Goal: Navigation & Orientation: Find specific page/section

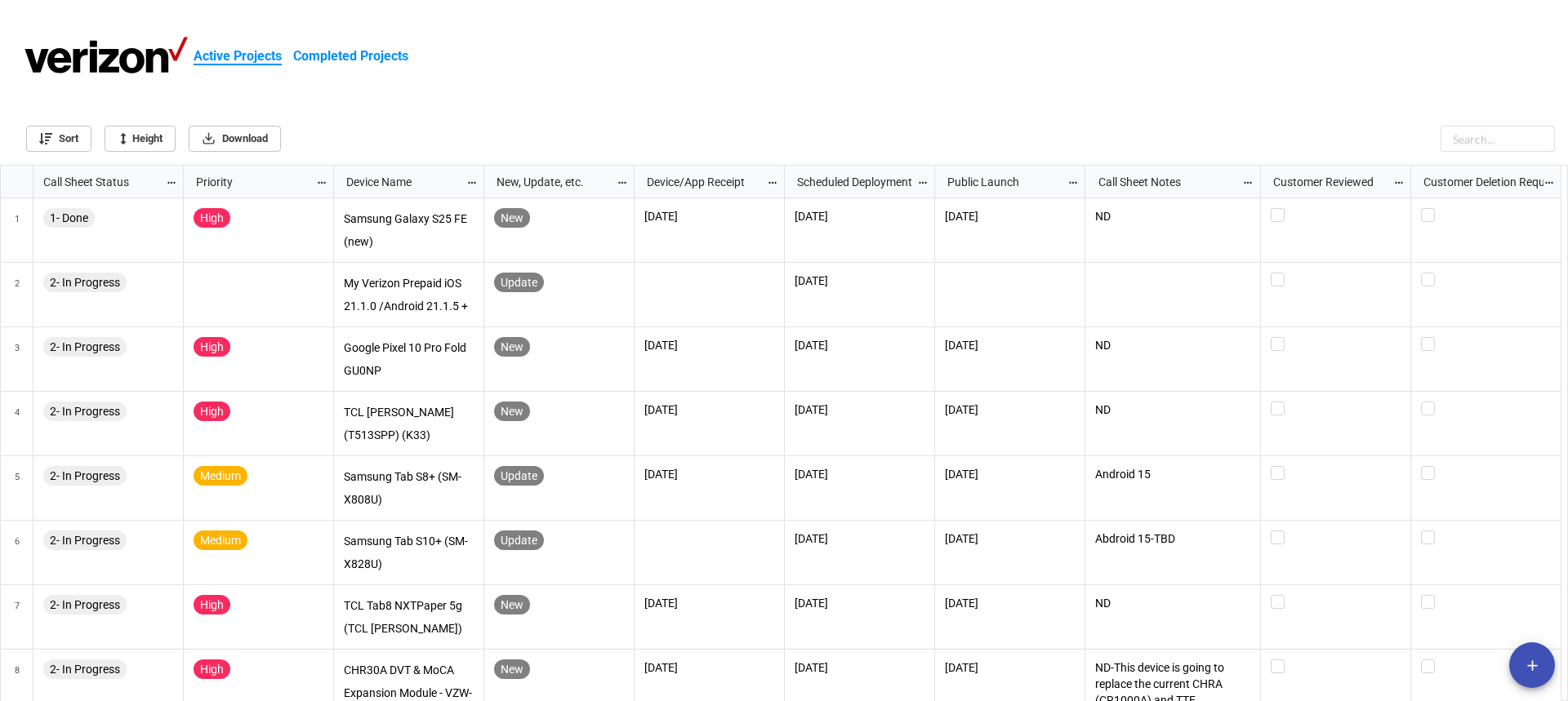
scroll to position [9, 9]
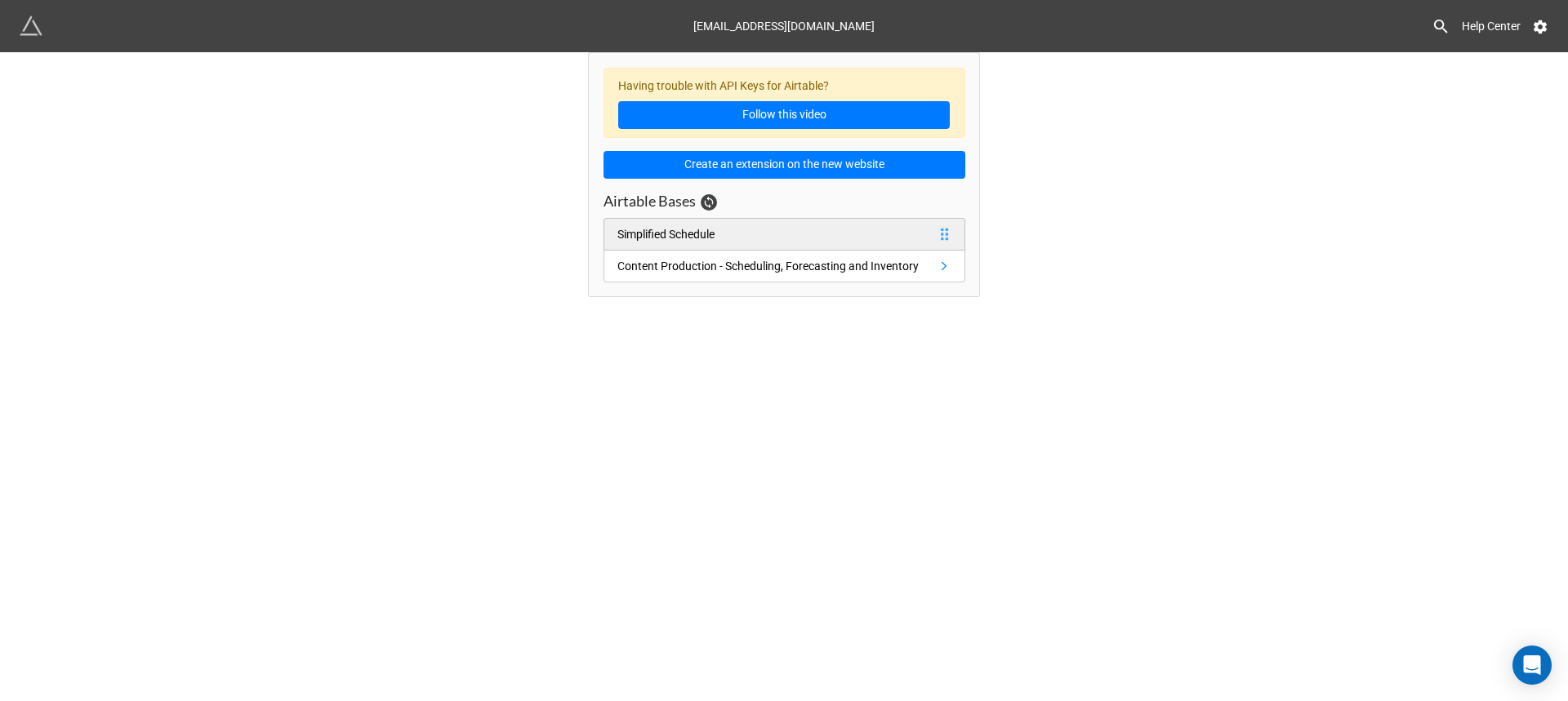
click at [784, 241] on link "Simplified Schedule" at bounding box center [785, 235] width 362 height 33
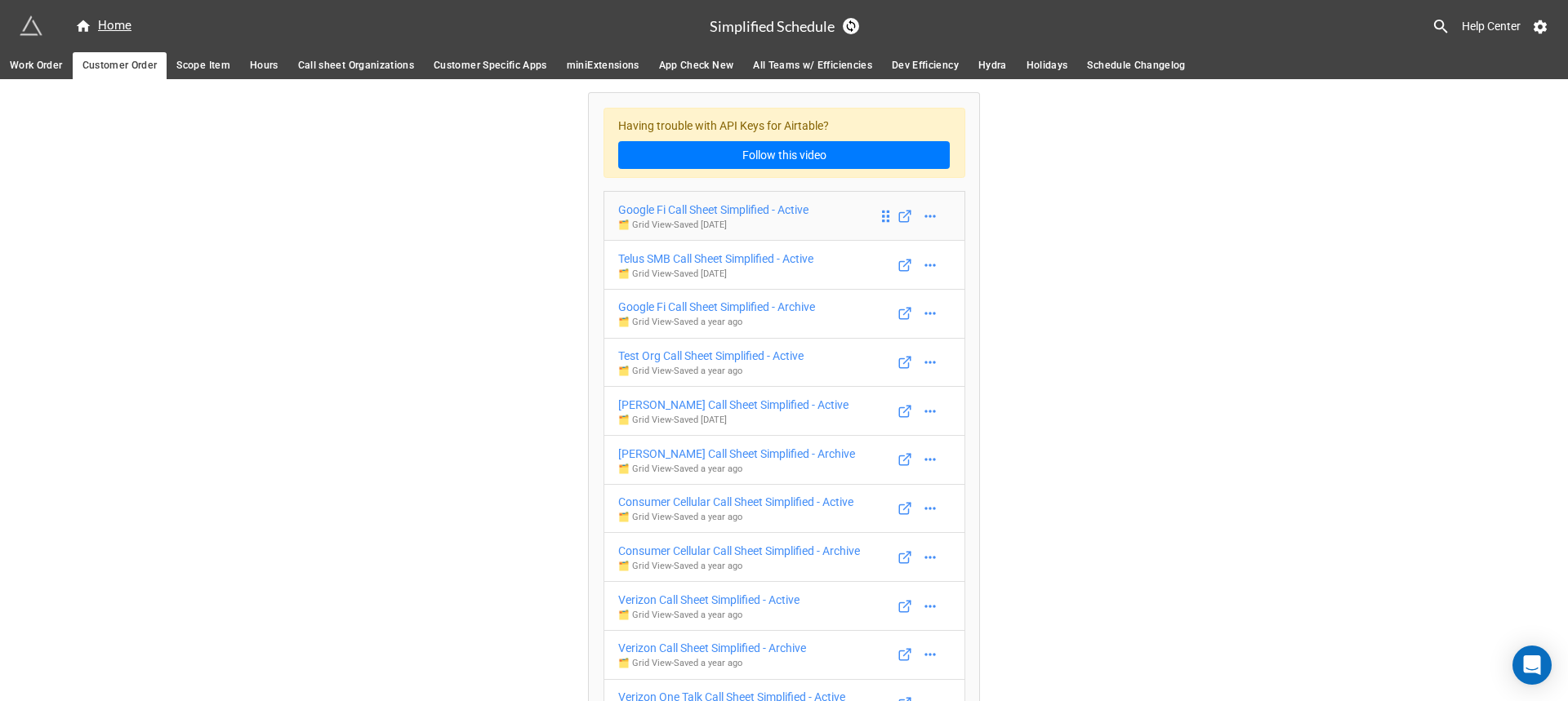
click at [730, 213] on div "Google Fi Call Sheet Simplified - Active" at bounding box center [713, 209] width 190 height 18
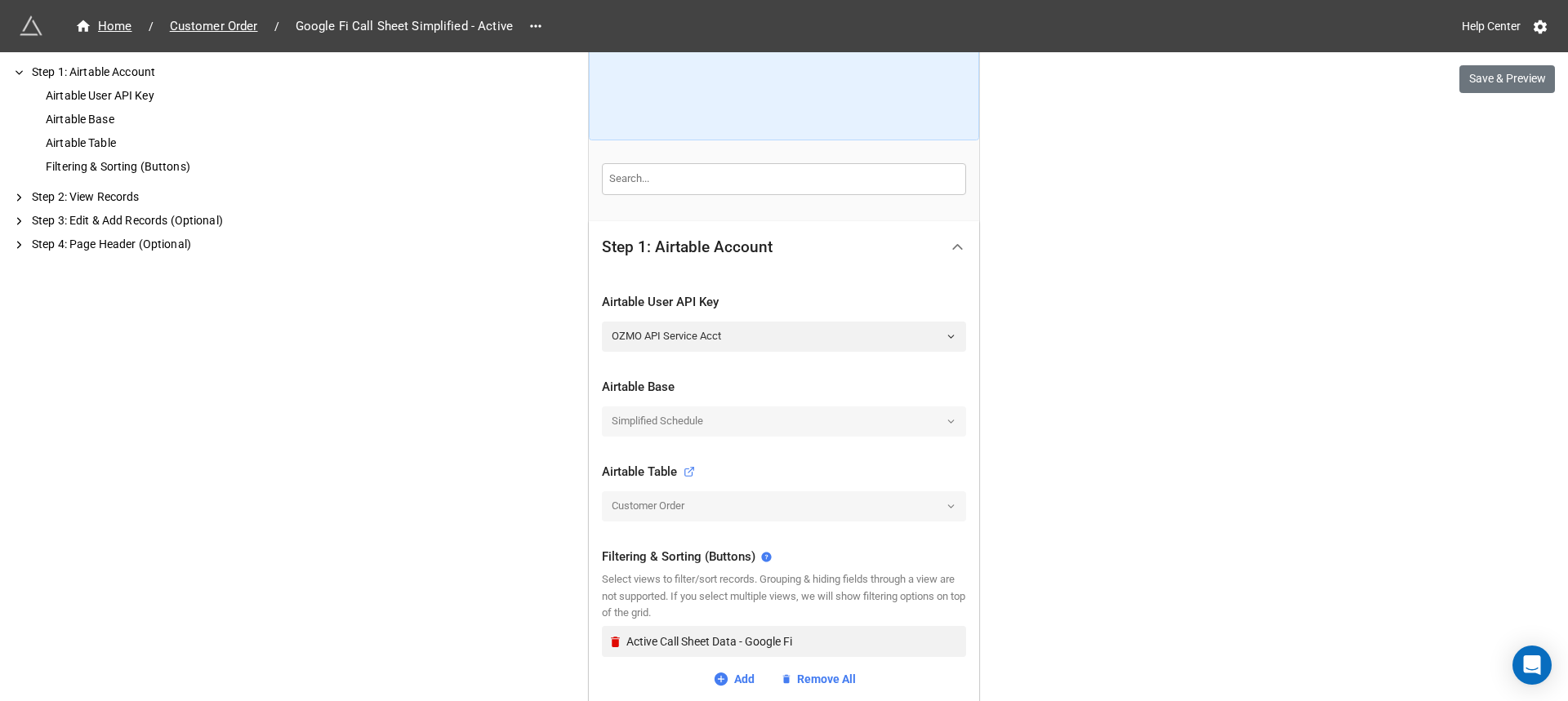
scroll to position [326, 0]
